Goal: Information Seeking & Learning: Learn about a topic

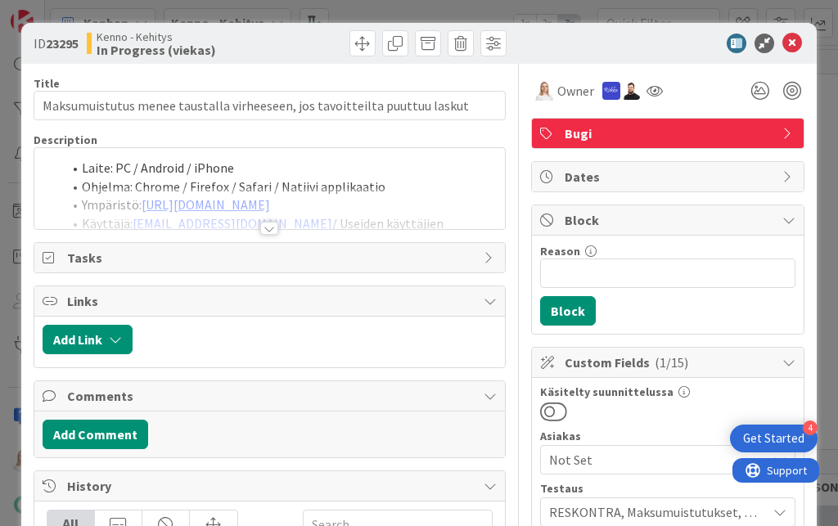
click at [274, 226] on div at bounding box center [269, 228] width 18 height 13
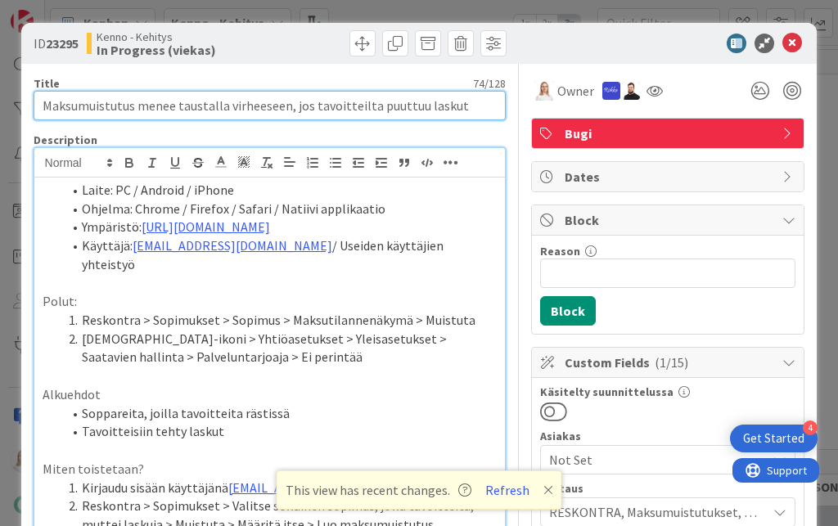
drag, startPoint x: 39, startPoint y: 105, endPoint x: 460, endPoint y: 115, distance: 420.7
click at [460, 115] on input "Maksumuistutus menee taustalla virheeseen, jos tavoitteilta puuttuu laskut" at bounding box center [270, 105] width 473 height 29
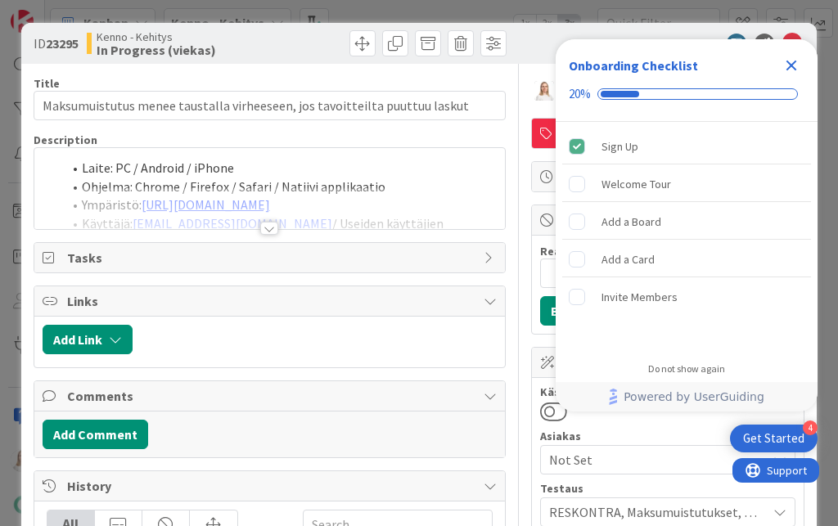
click at [790, 62] on icon "Close Checklist" at bounding box center [791, 66] width 11 height 11
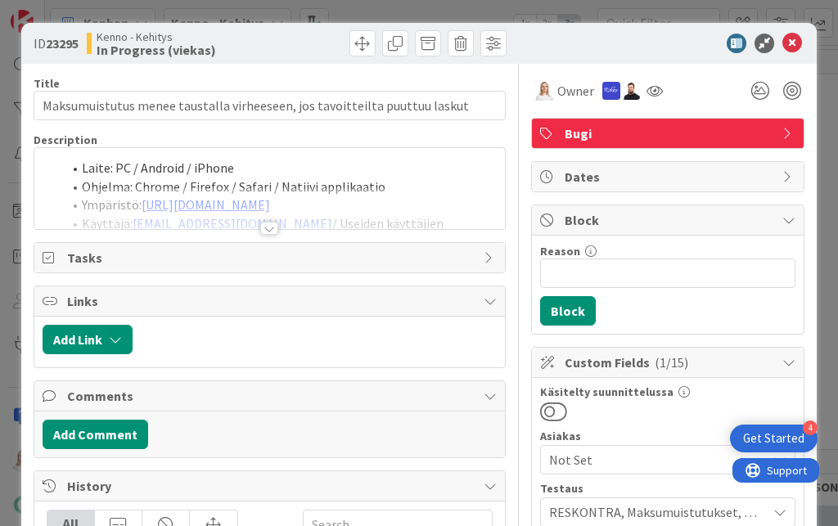
click at [268, 225] on div at bounding box center [269, 228] width 18 height 13
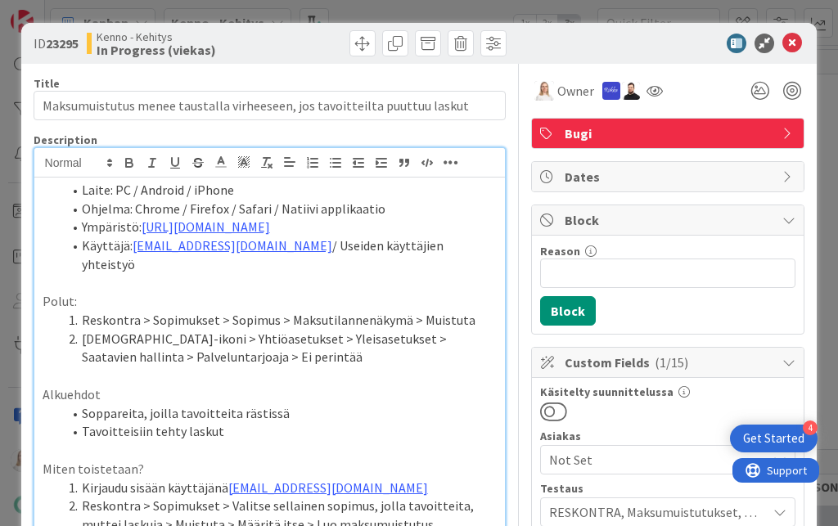
click at [82, 188] on span at bounding box center [82, 190] width 0 height 19
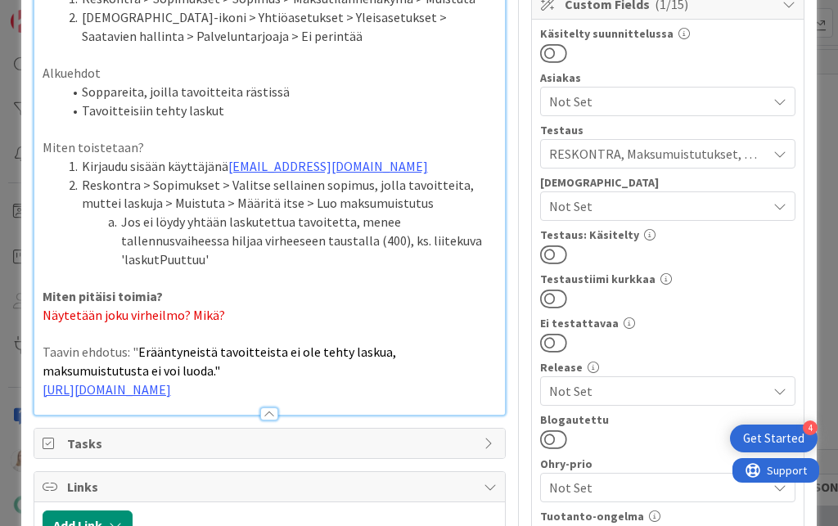
scroll to position [359, 0]
click at [232, 305] on p "Näytetään joku virheilmo? Mikä?" at bounding box center [270, 314] width 455 height 19
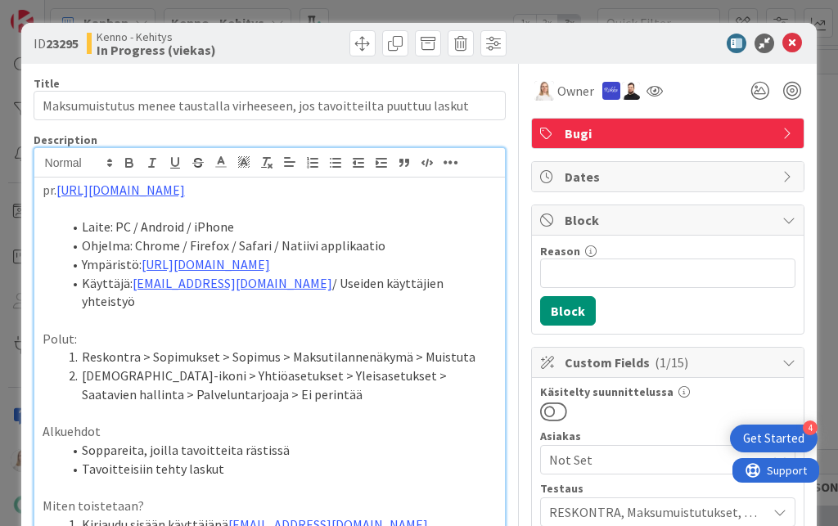
scroll to position [0, 0]
click at [224, 161] on icon at bounding box center [221, 162] width 15 height 15
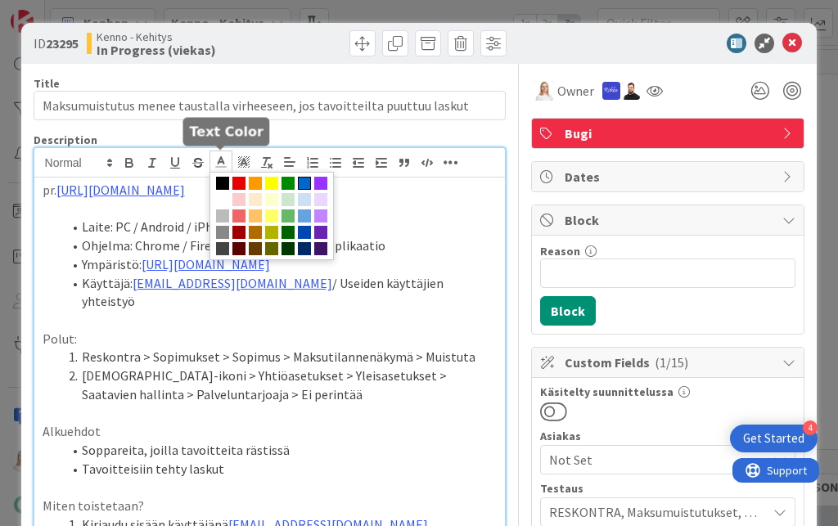
click at [304, 183] on span at bounding box center [304, 183] width 13 height 13
click at [218, 162] on polyline at bounding box center [221, 160] width 6 height 7
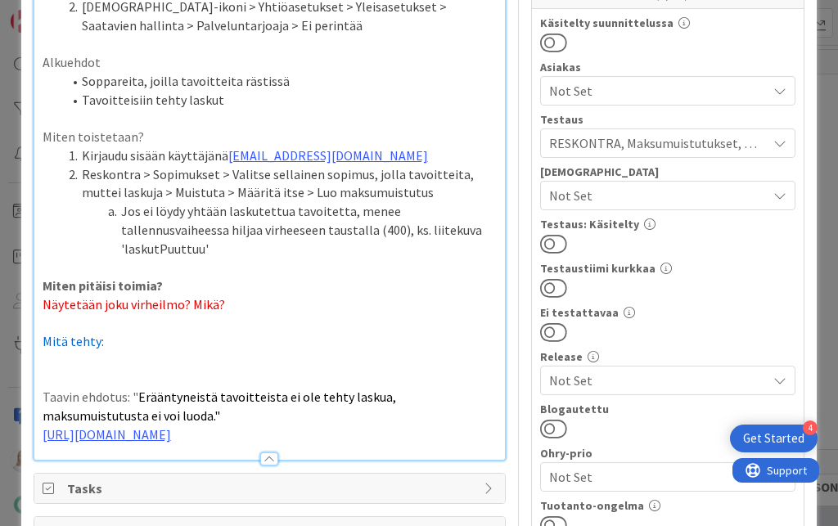
scroll to position [376, 0]
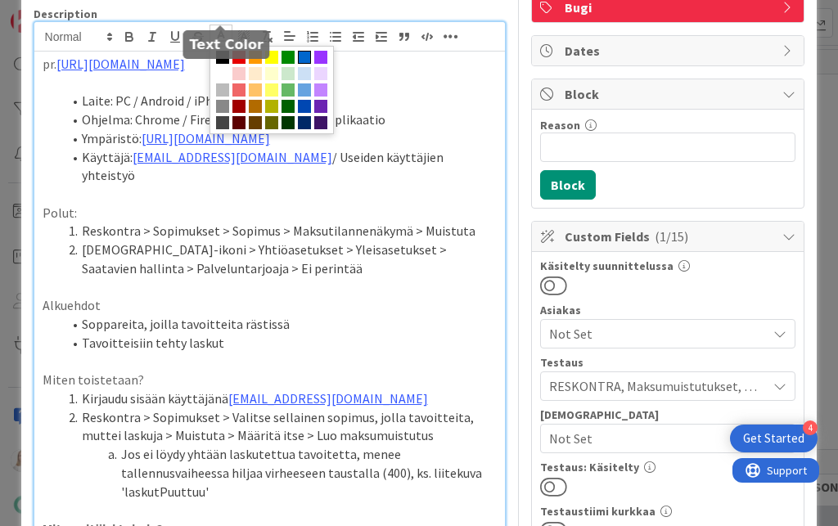
click at [305, 56] on span at bounding box center [304, 57] width 13 height 13
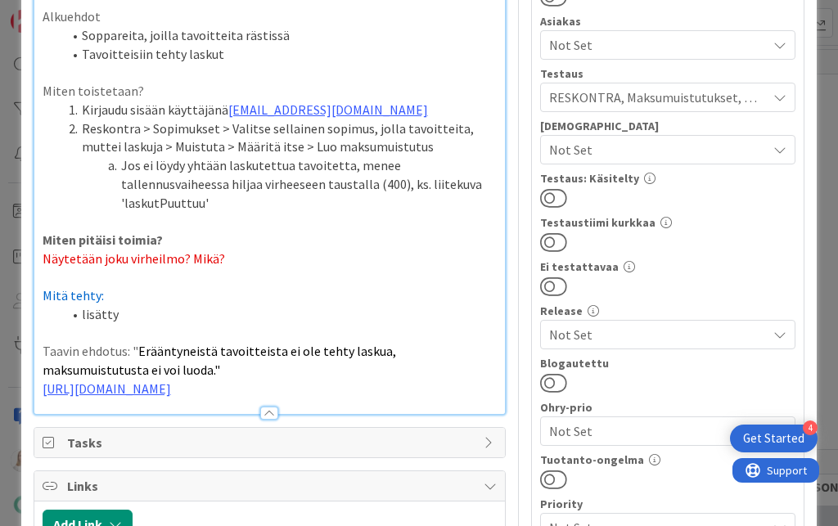
scroll to position [417, 0]
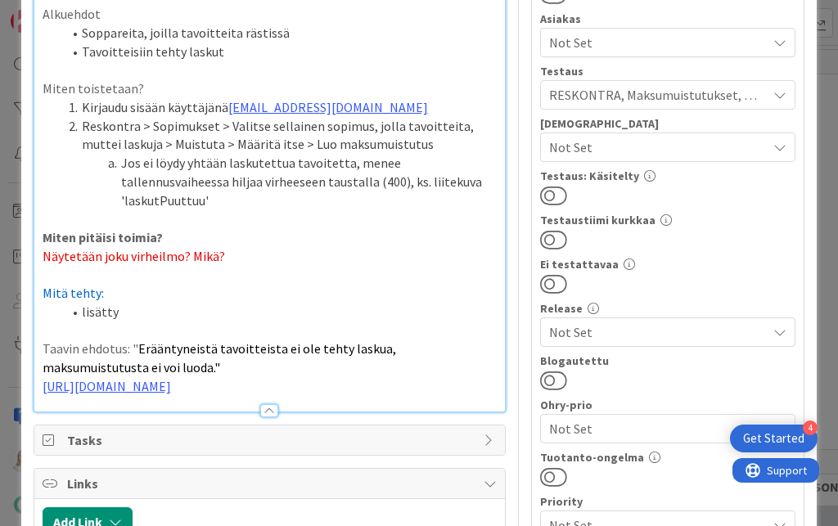
drag, startPoint x: 74, startPoint y: 264, endPoint x: 148, endPoint y: 264, distance: 74.5
click at [148, 303] on li "lisätty" at bounding box center [279, 312] width 435 height 19
click at [142, 303] on li "lisätty" at bounding box center [279, 312] width 435 height 19
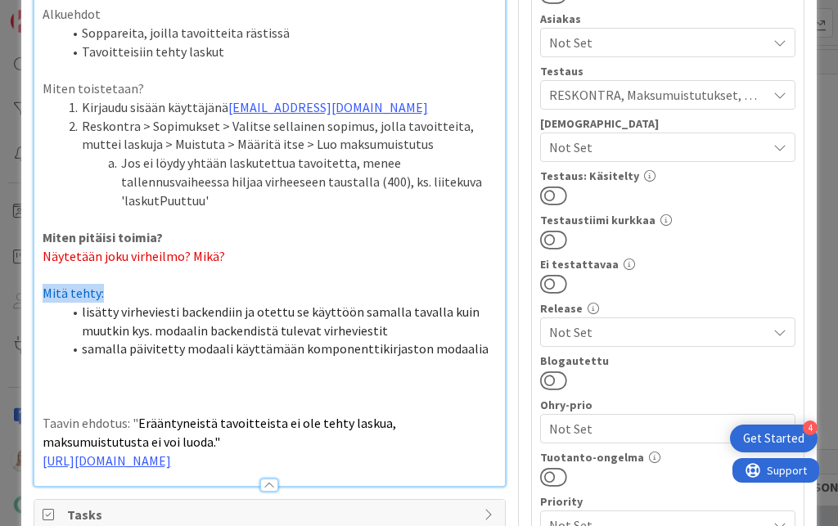
drag, startPoint x: 43, startPoint y: 245, endPoint x: 114, endPoint y: 245, distance: 71.2
click at [114, 284] on p "Mitä tehty:" at bounding box center [270, 293] width 455 height 19
click at [293, 340] on span "samalla päivitetty modaali käyttämään komponenttikirjaston modaalia" at bounding box center [285, 348] width 407 height 16
click at [406, 340] on li "samalla päivitetty modaali komponenttikirjaston modaalia" at bounding box center [279, 349] width 435 height 19
click at [301, 340] on span "samalla päivitetty modaali komponenttikirjaston modaaliin" at bounding box center [252, 348] width 340 height 16
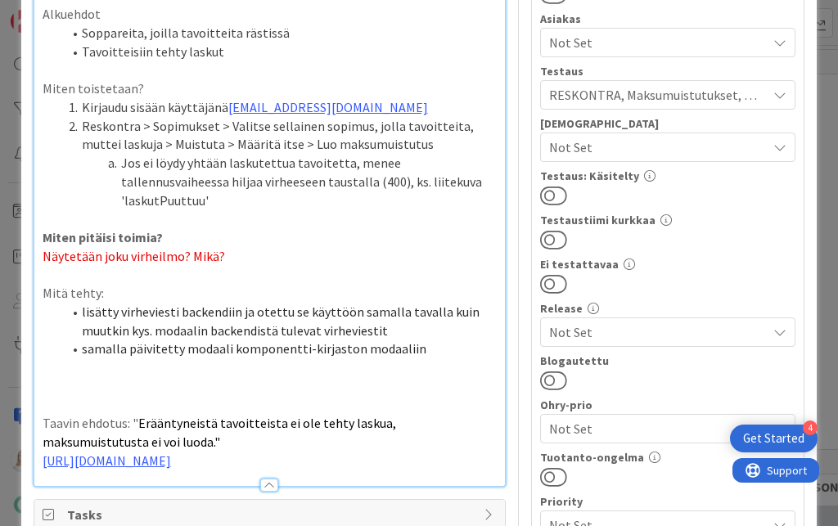
click at [226, 340] on span "samalla päivitetty modaali komponentti-kirjaston modaaliin" at bounding box center [254, 348] width 345 height 16
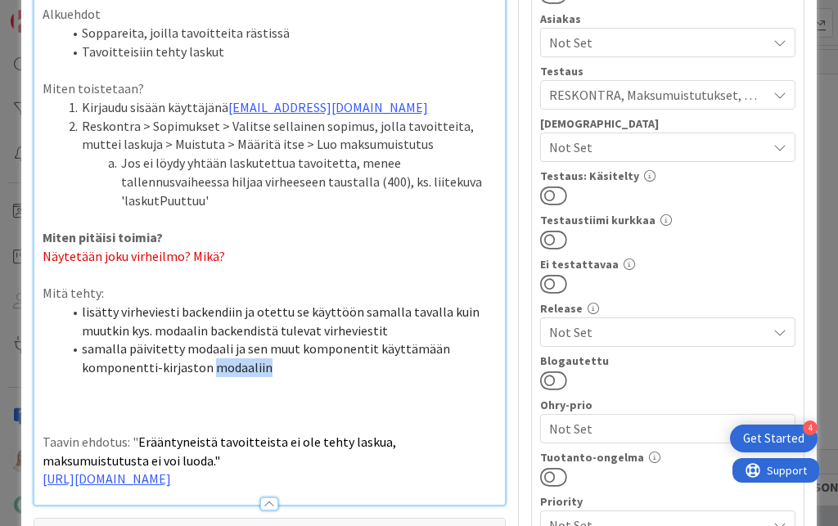
drag, startPoint x: 238, startPoint y: 320, endPoint x: 284, endPoint y: 319, distance: 45.8
click at [284, 340] on li "samalla päivitetty modaali ja sen muut komponentit käyttämään komponentti-kirja…" at bounding box center [279, 358] width 435 height 37
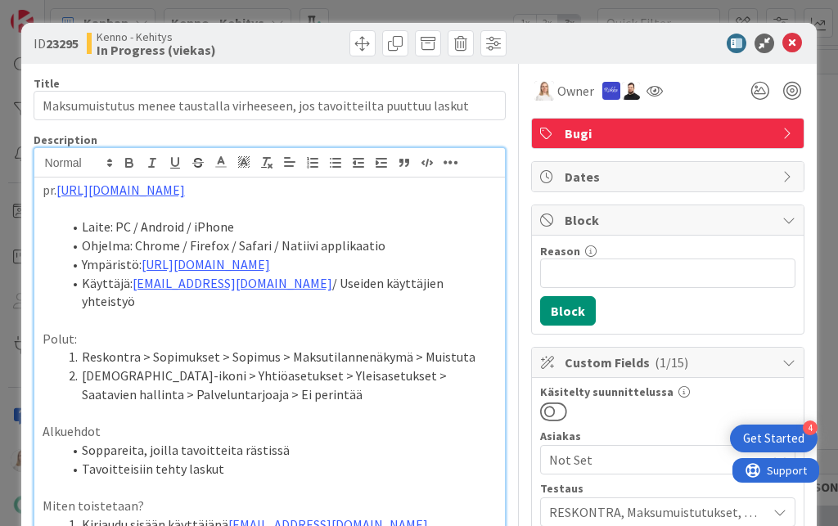
scroll to position [0, 0]
click at [790, 38] on icon at bounding box center [792, 44] width 20 height 20
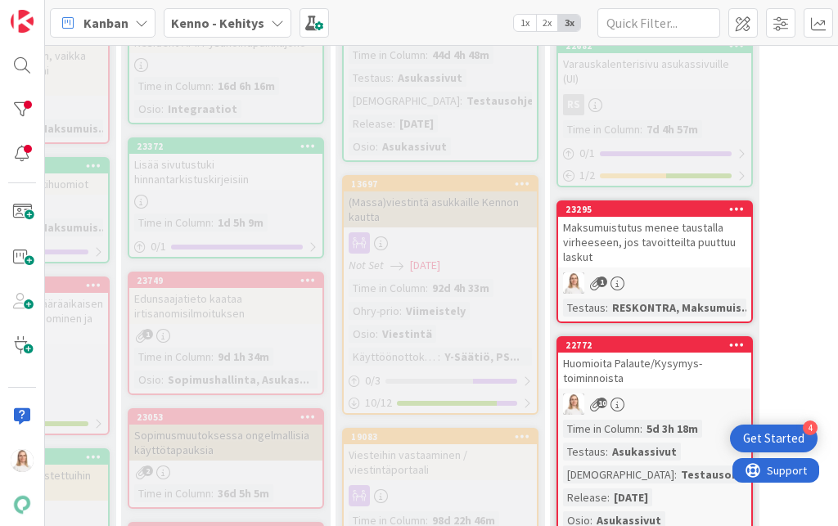
scroll to position [903, 411]
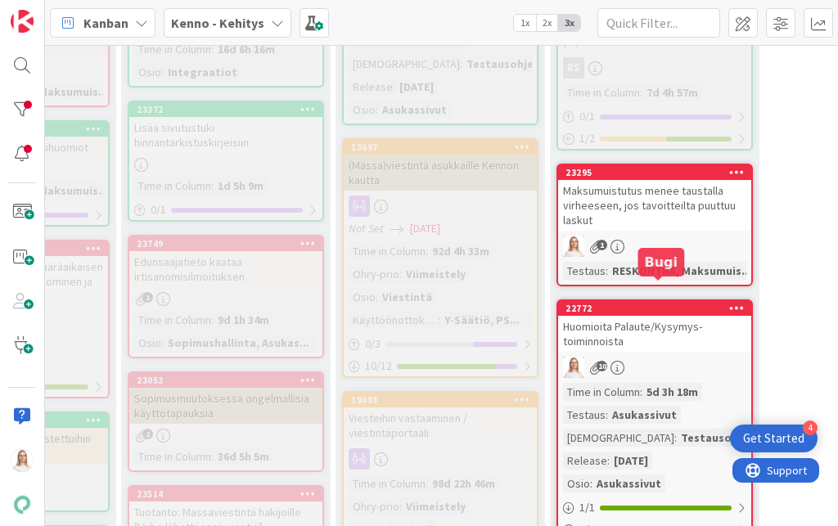
click at [632, 303] on div "22772" at bounding box center [658, 308] width 186 height 11
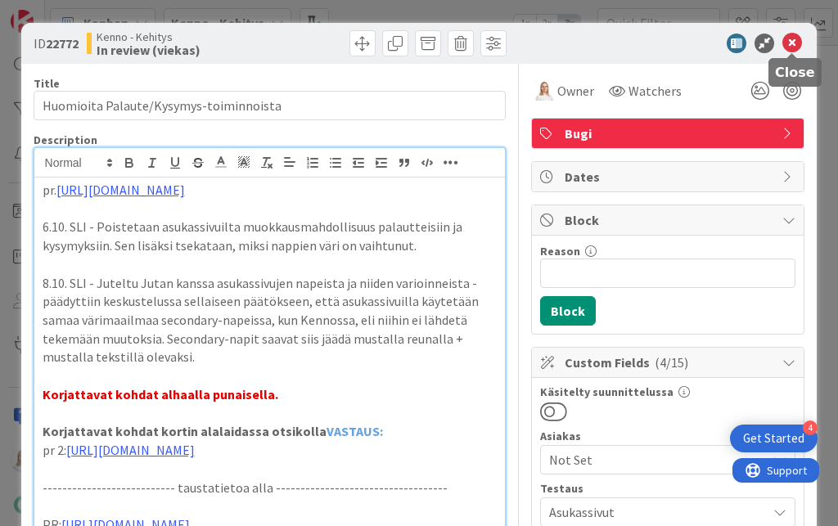
click at [796, 47] on icon at bounding box center [792, 44] width 20 height 20
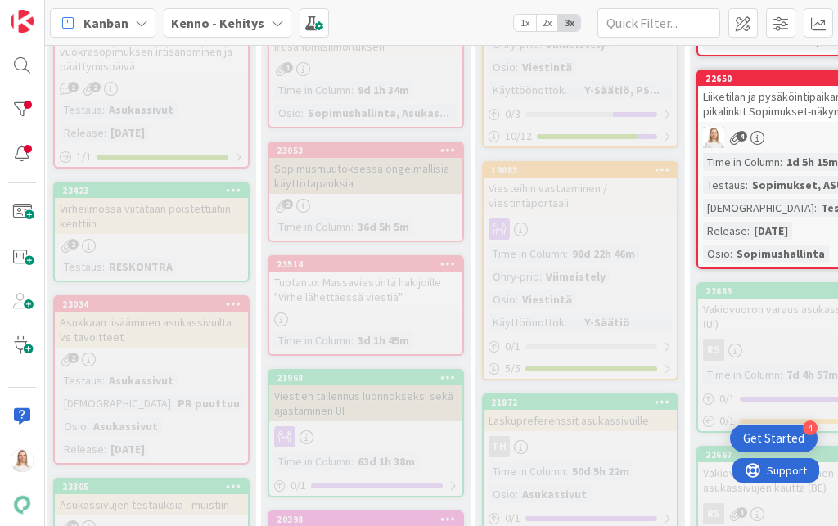
scroll to position [1133, 271]
click at [396, 259] on div "23514" at bounding box center [370, 264] width 186 height 11
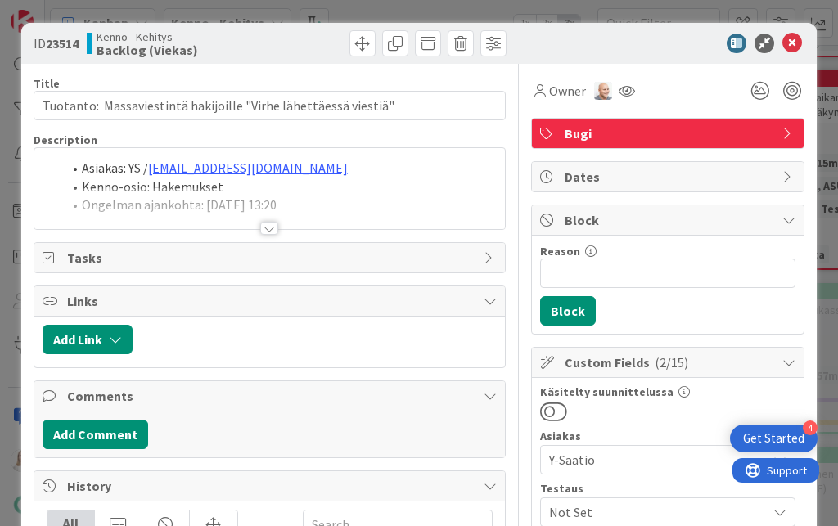
click at [272, 223] on div at bounding box center [269, 228] width 18 height 13
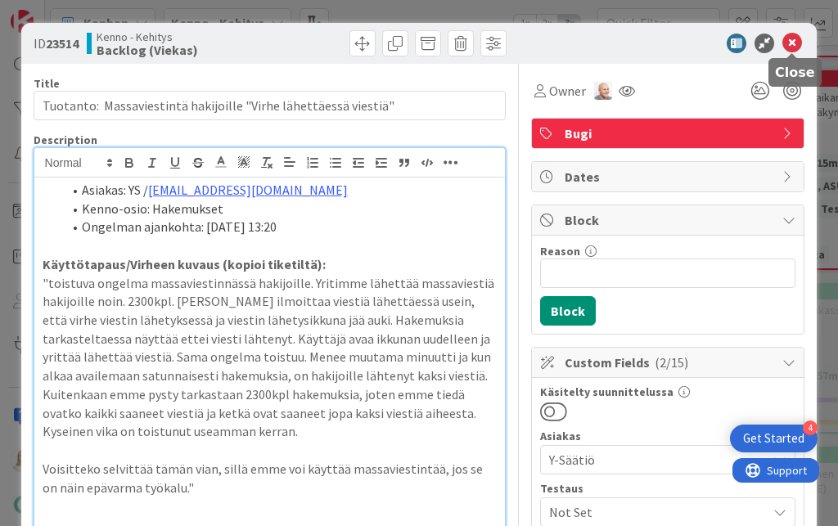
click at [793, 44] on icon at bounding box center [792, 44] width 20 height 20
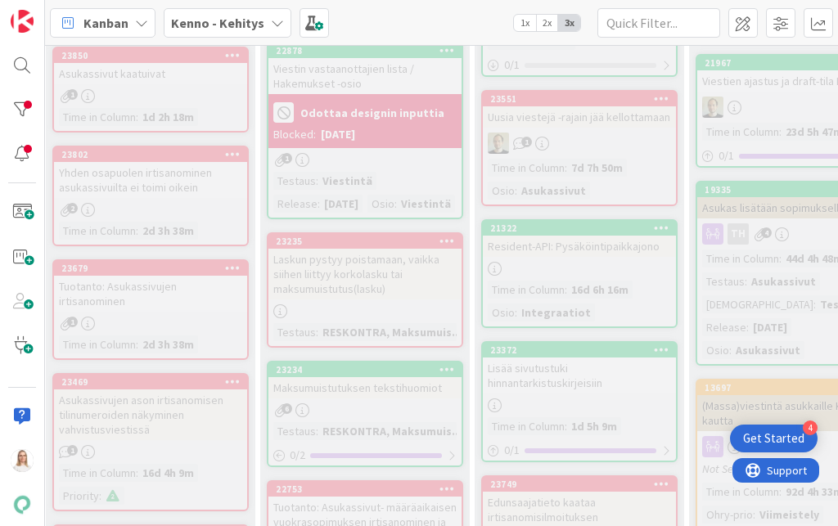
scroll to position [758, 57]
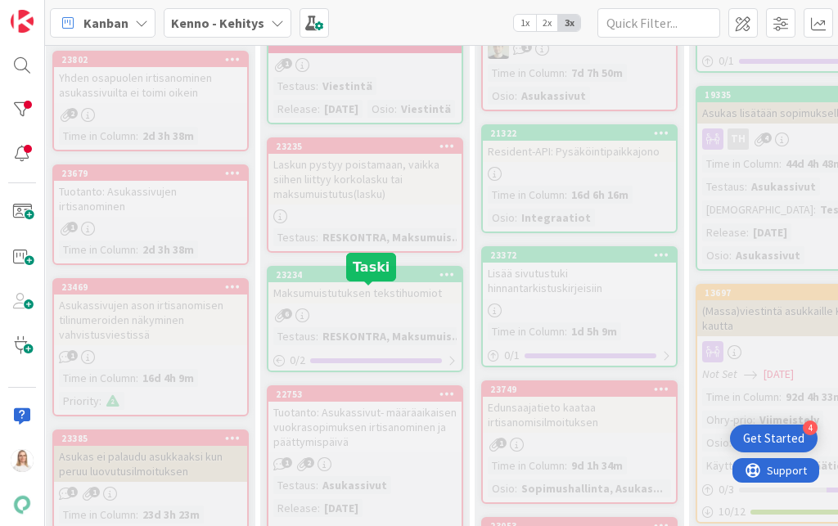
click at [370, 281] on div "23234" at bounding box center [369, 274] width 186 height 11
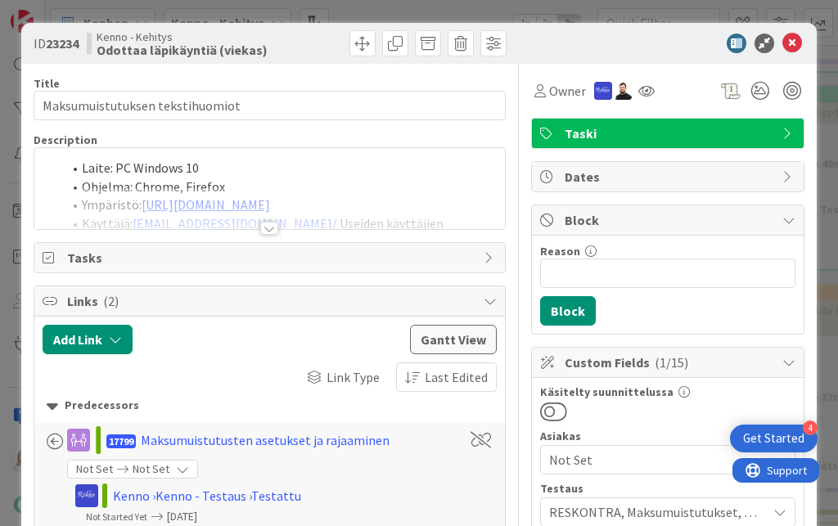
click at [269, 227] on div at bounding box center [269, 228] width 18 height 13
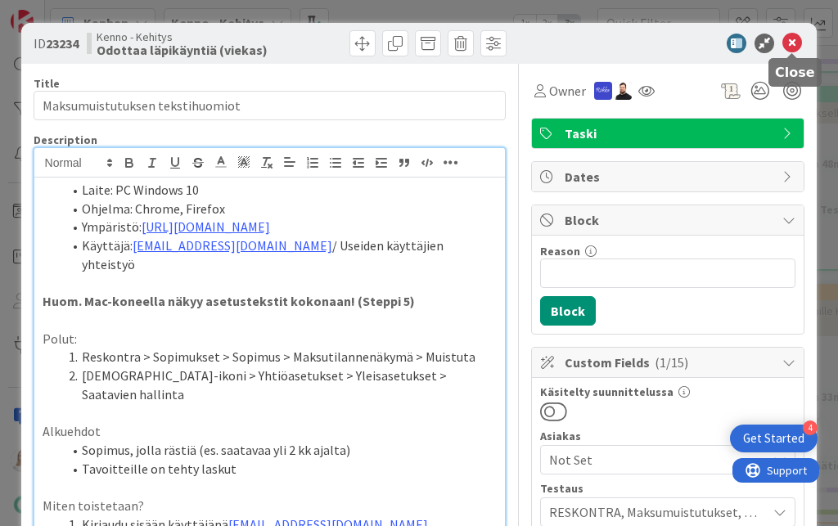
click at [789, 45] on icon at bounding box center [792, 44] width 20 height 20
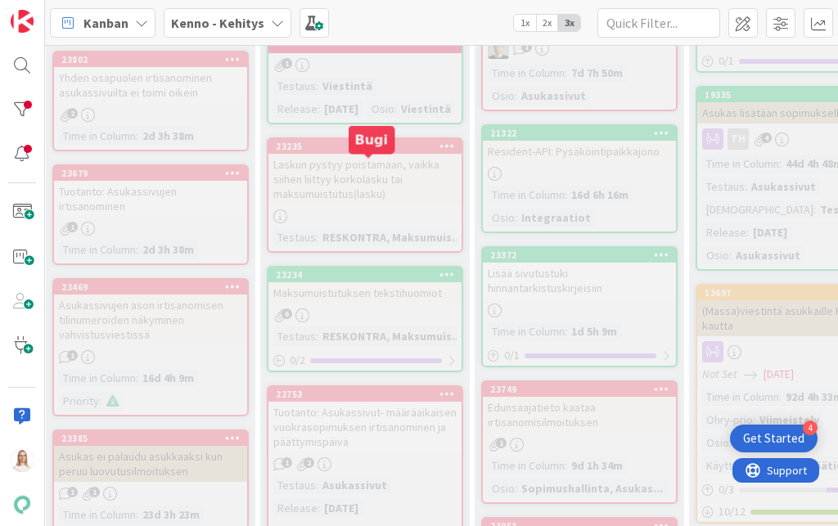
click at [352, 152] on div "23235" at bounding box center [369, 146] width 186 height 11
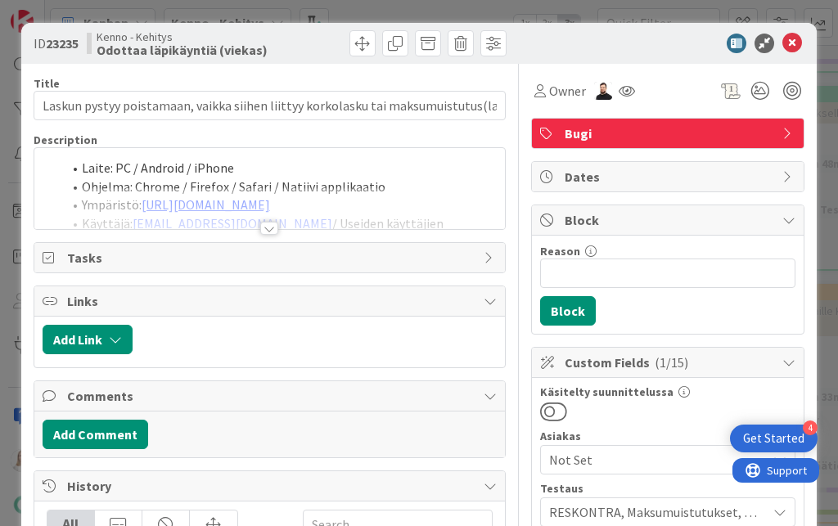
click at [263, 225] on div at bounding box center [269, 228] width 18 height 13
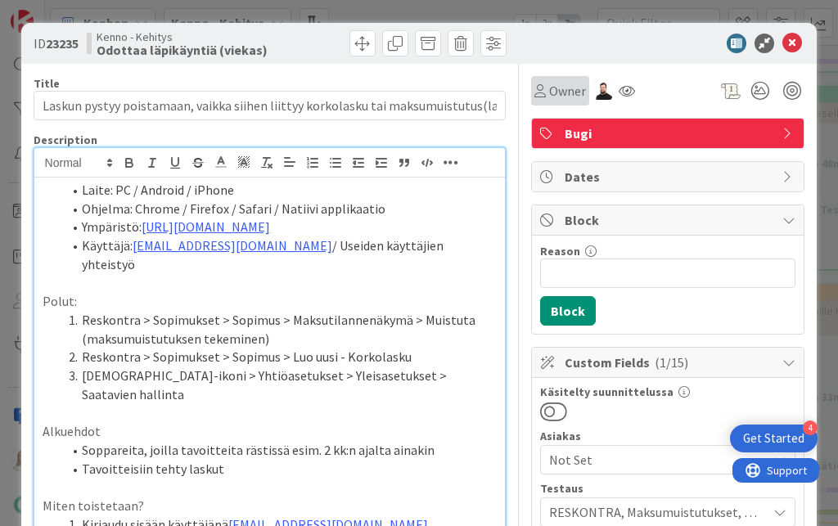
click at [568, 89] on span "Owner" at bounding box center [567, 91] width 37 height 20
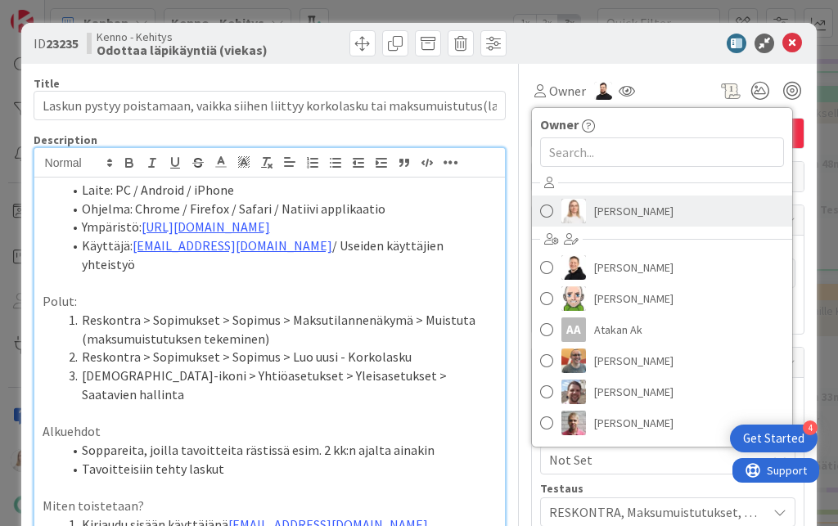
click at [616, 205] on span "[PERSON_NAME]" at bounding box center [633, 211] width 79 height 25
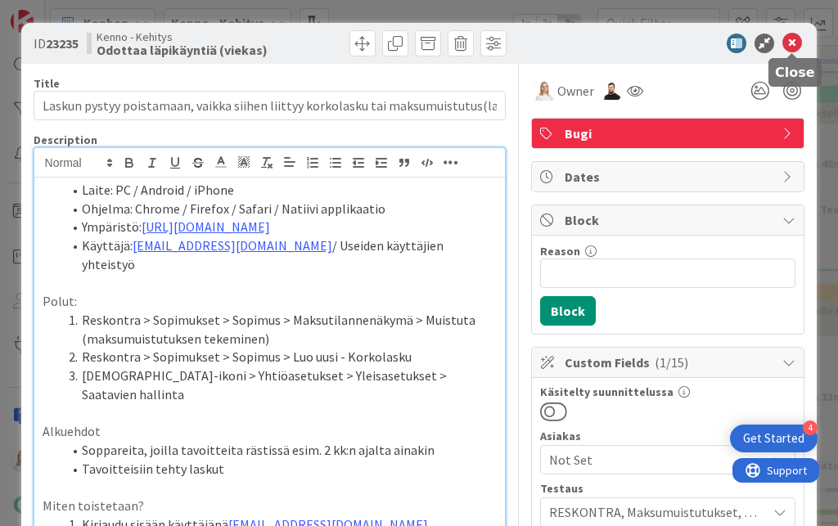
click at [787, 41] on icon at bounding box center [792, 44] width 20 height 20
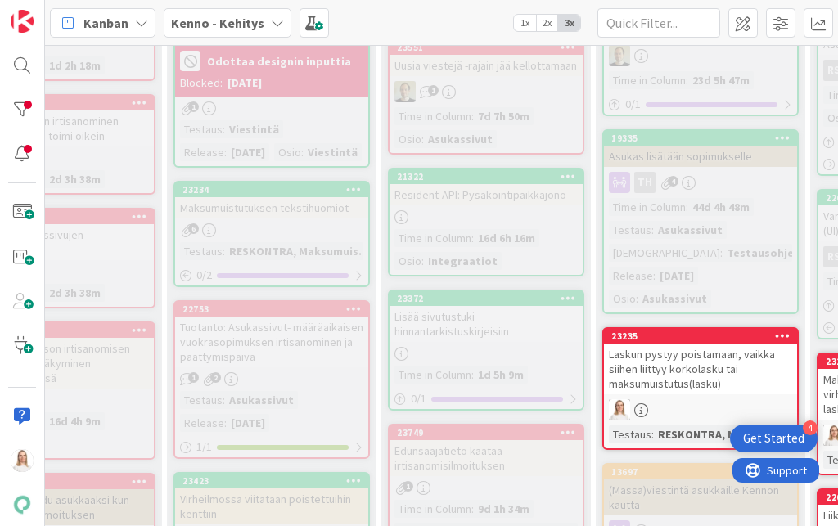
scroll to position [770, 151]
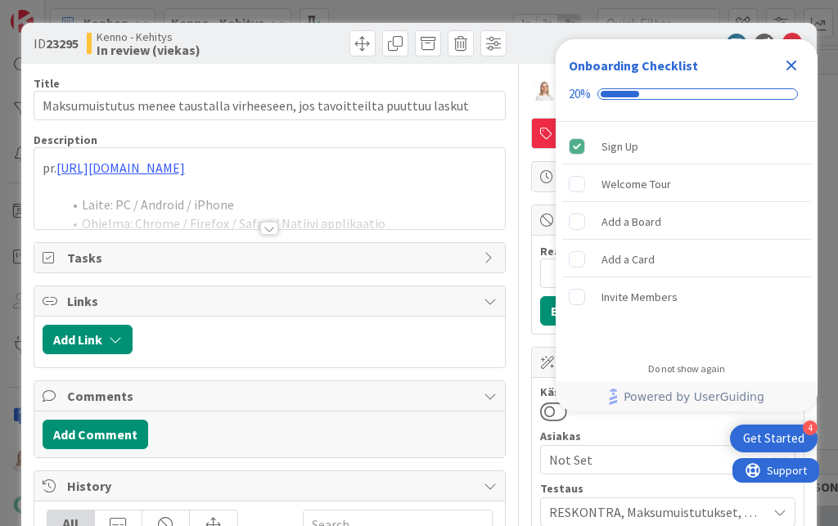
click at [792, 65] on icon "Close Checklist" at bounding box center [791, 66] width 11 height 11
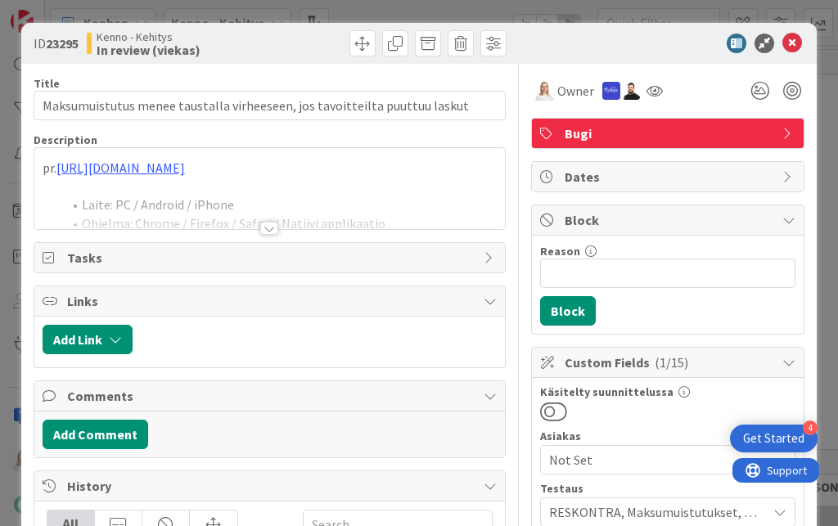
click at [268, 227] on div at bounding box center [269, 228] width 18 height 13
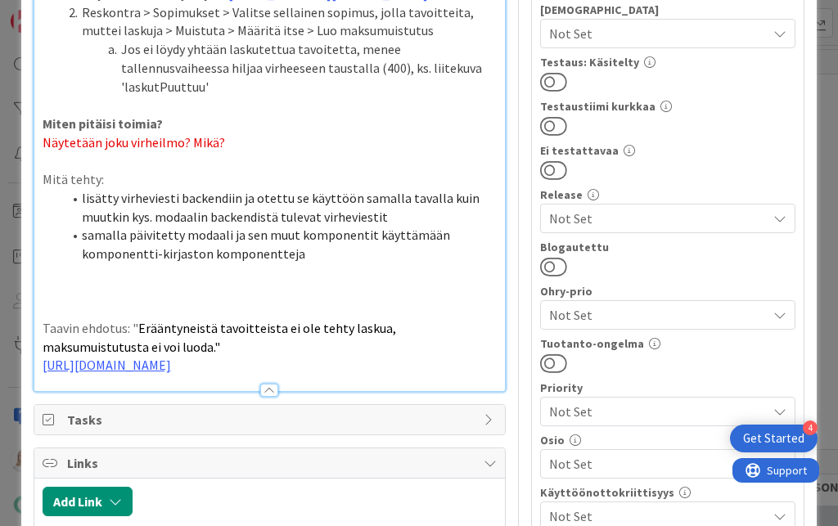
scroll to position [542, 0]
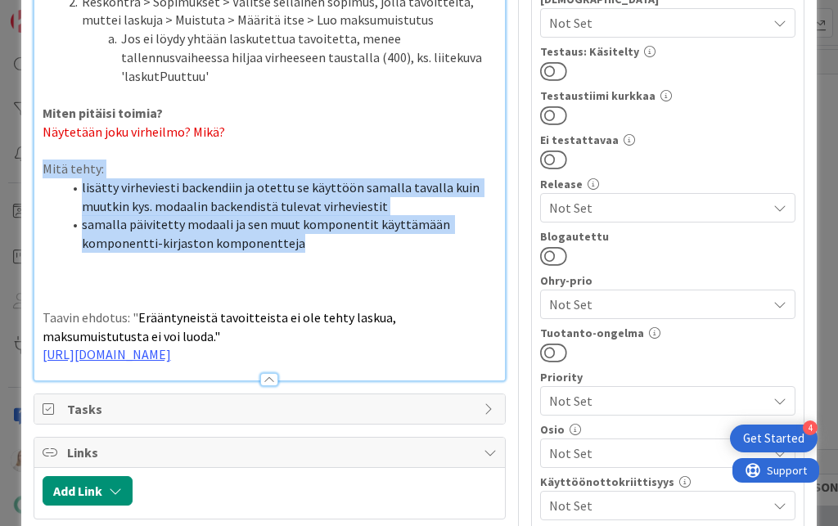
drag, startPoint x: 39, startPoint y: 121, endPoint x: 300, endPoint y: 189, distance: 268.9
click at [300, 189] on div "pr. [URL][DOMAIN_NAME] Laite: PC / Android / iPhone Ohjelma: Chrome / Firefox /…" at bounding box center [269, 8] width 471 height 745
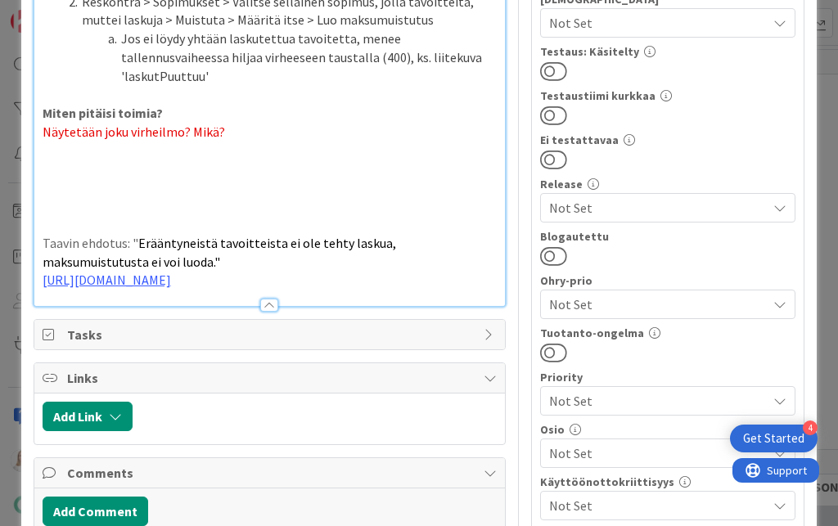
click at [160, 197] on p at bounding box center [270, 206] width 455 height 19
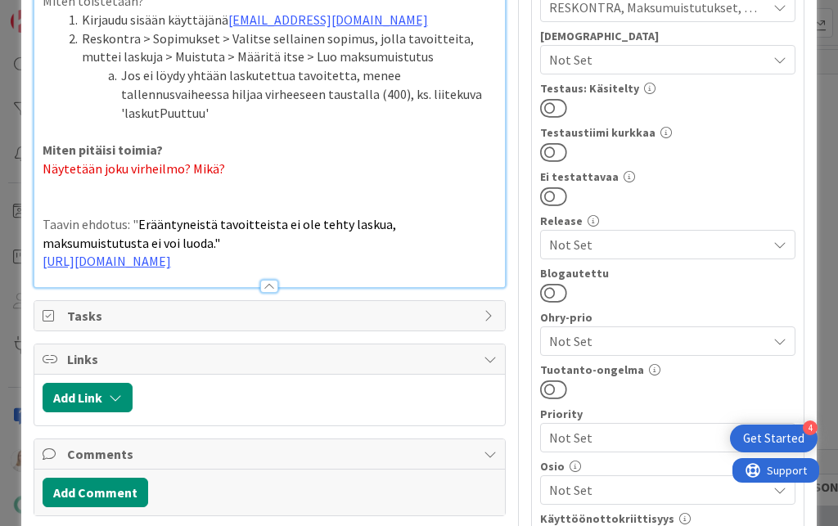
scroll to position [501, 0]
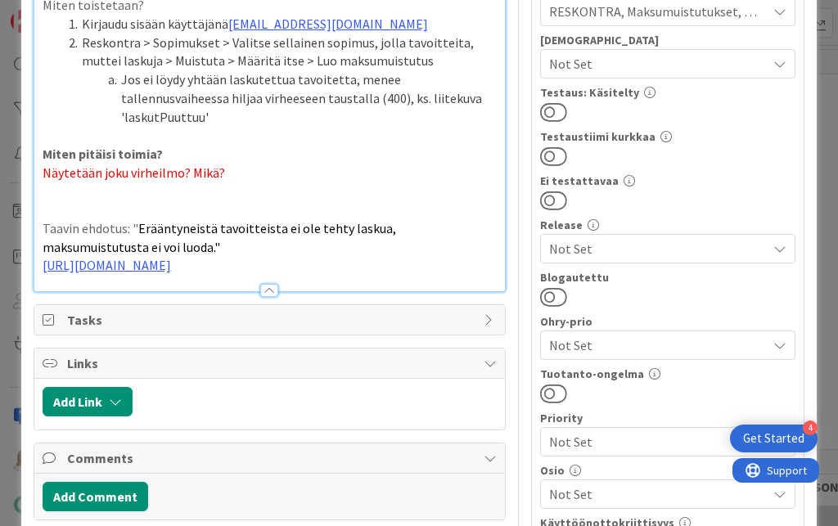
click at [291, 256] on p "[URL][DOMAIN_NAME]" at bounding box center [270, 265] width 455 height 19
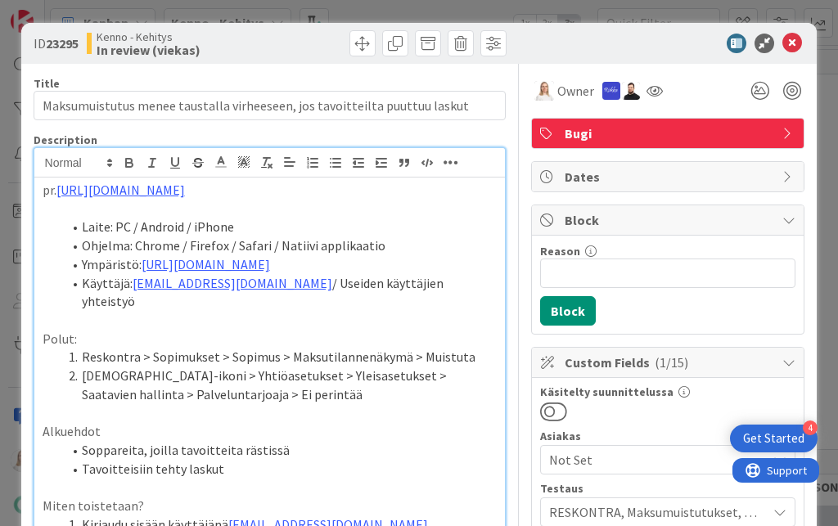
scroll to position [0, 0]
